Goal: Task Accomplishment & Management: Manage account settings

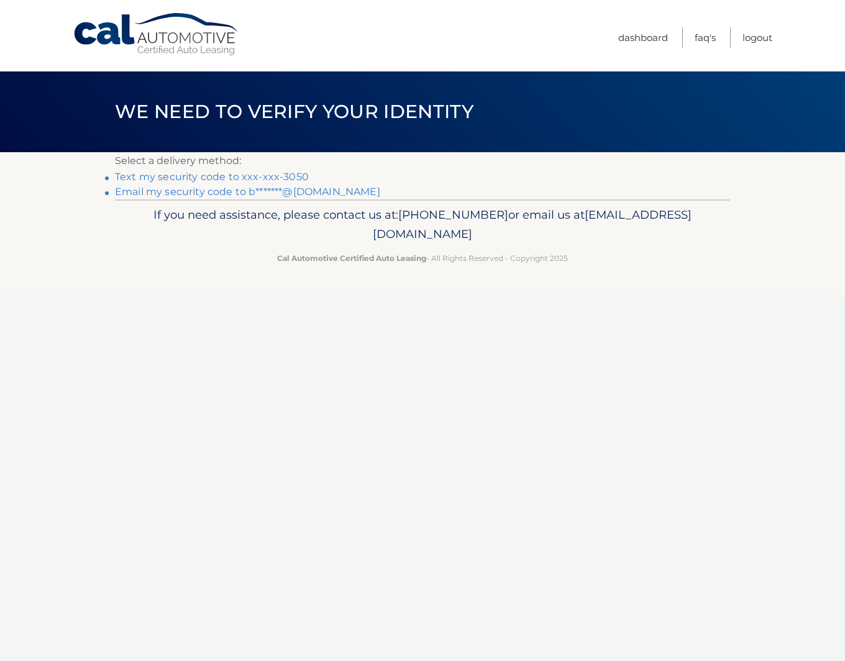
click at [206, 181] on link "Text my security code to xxx-xxx-3050" at bounding box center [212, 177] width 194 height 12
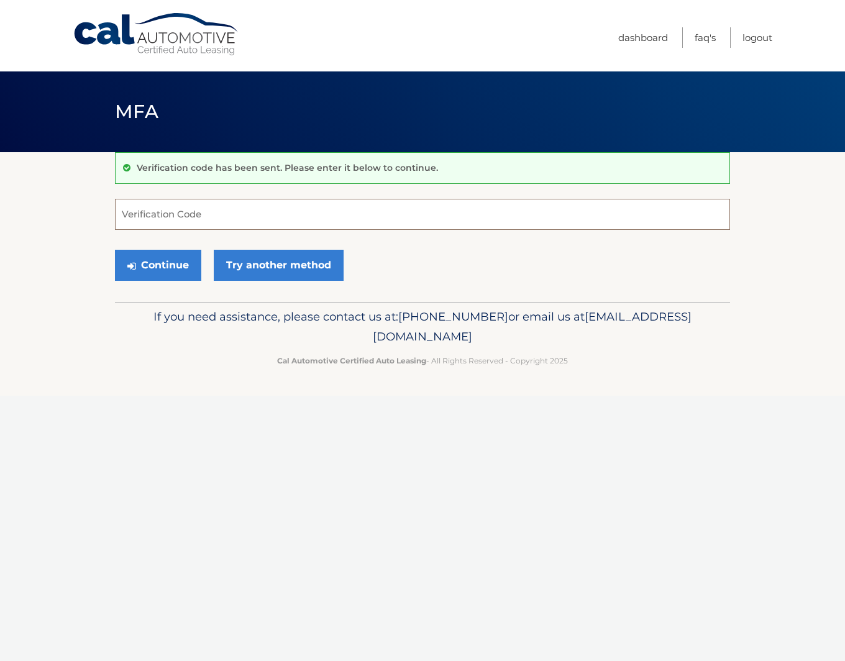
click at [206, 208] on input "Verification Code" at bounding box center [422, 214] width 615 height 31
type input "136831"
click at [115, 250] on button "Continue" at bounding box center [158, 265] width 86 height 31
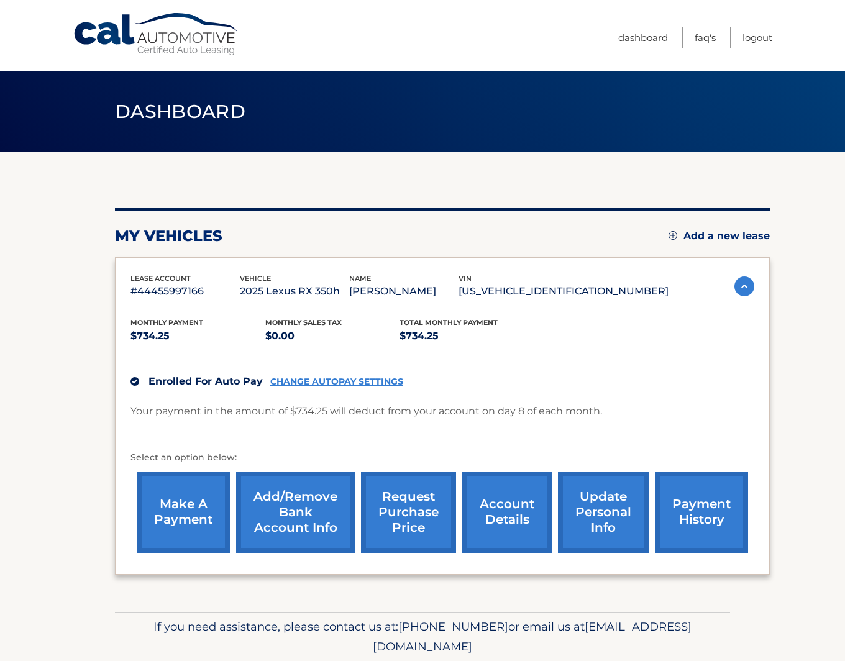
click at [673, 529] on link "payment history" at bounding box center [701, 511] width 93 height 81
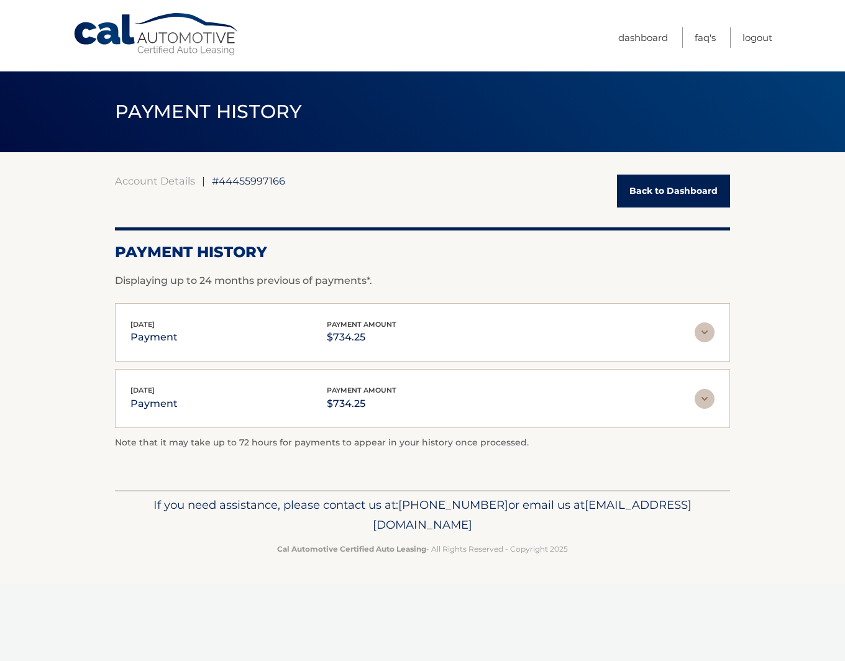
click at [681, 188] on link "Back to Dashboard" at bounding box center [673, 191] width 113 height 33
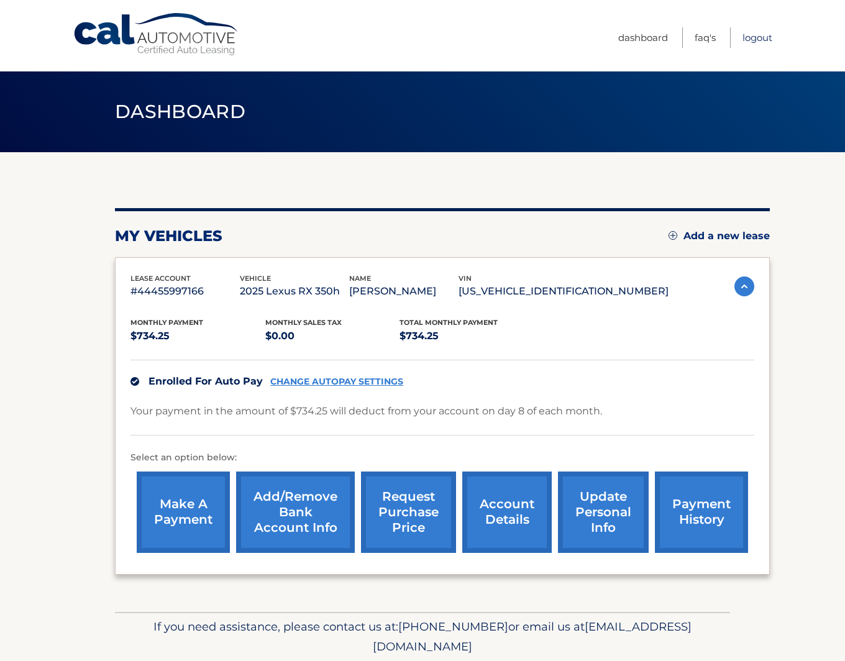
click at [750, 36] on link "Logout" at bounding box center [757, 37] width 30 height 20
